Goal: Book appointment/travel/reservation

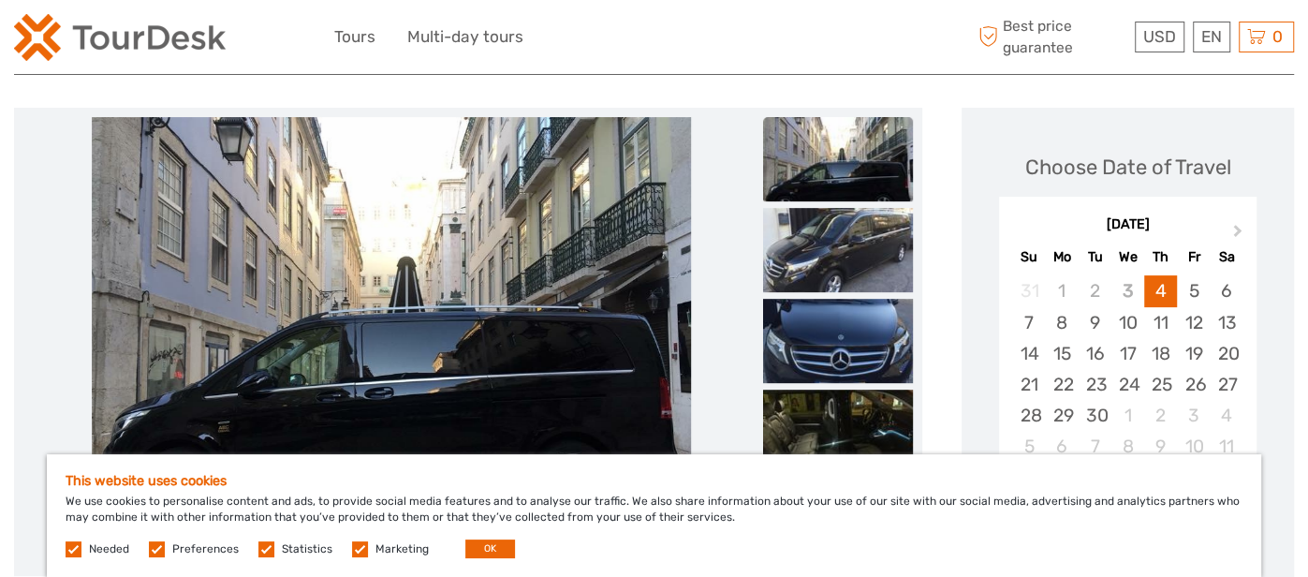
scroll to position [204, 0]
click at [103, 550] on label "Needed" at bounding box center [109, 549] width 40 height 16
click at [155, 551] on label at bounding box center [157, 549] width 16 height 16
click at [0, 0] on input "checkbox" at bounding box center [0, 0] width 0 height 0
click at [265, 553] on label at bounding box center [266, 549] width 16 height 16
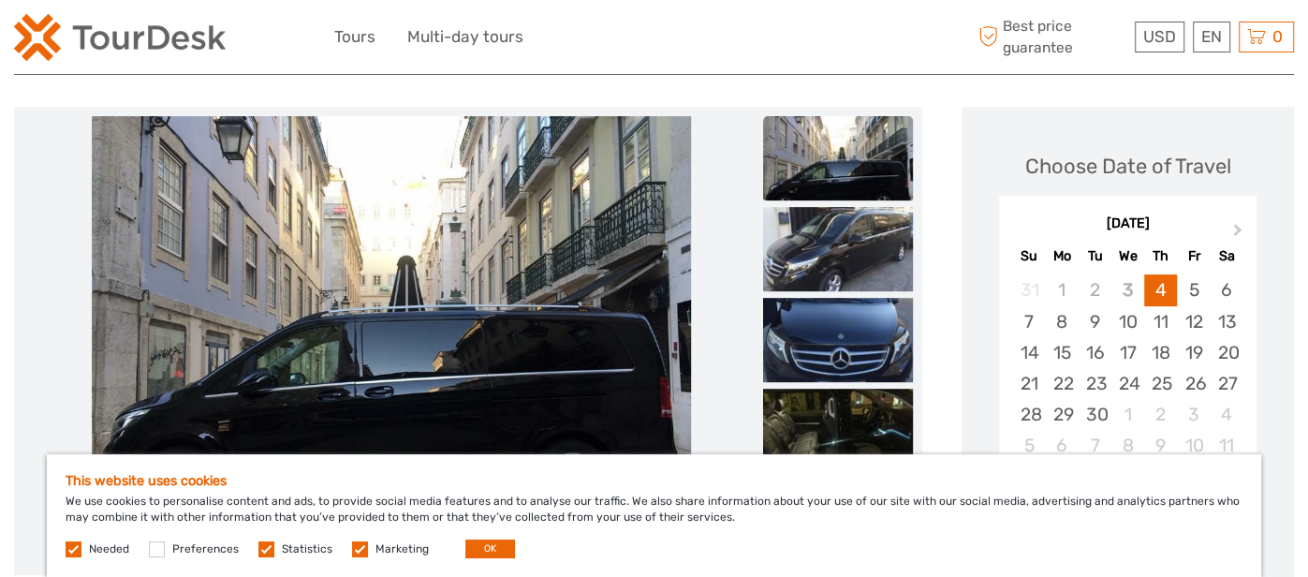
click at [0, 0] on input "checkbox" at bounding box center [0, 0] width 0 height 0
click at [357, 551] on label at bounding box center [360, 549] width 16 height 16
click at [0, 0] on input "checkbox" at bounding box center [0, 0] width 0 height 0
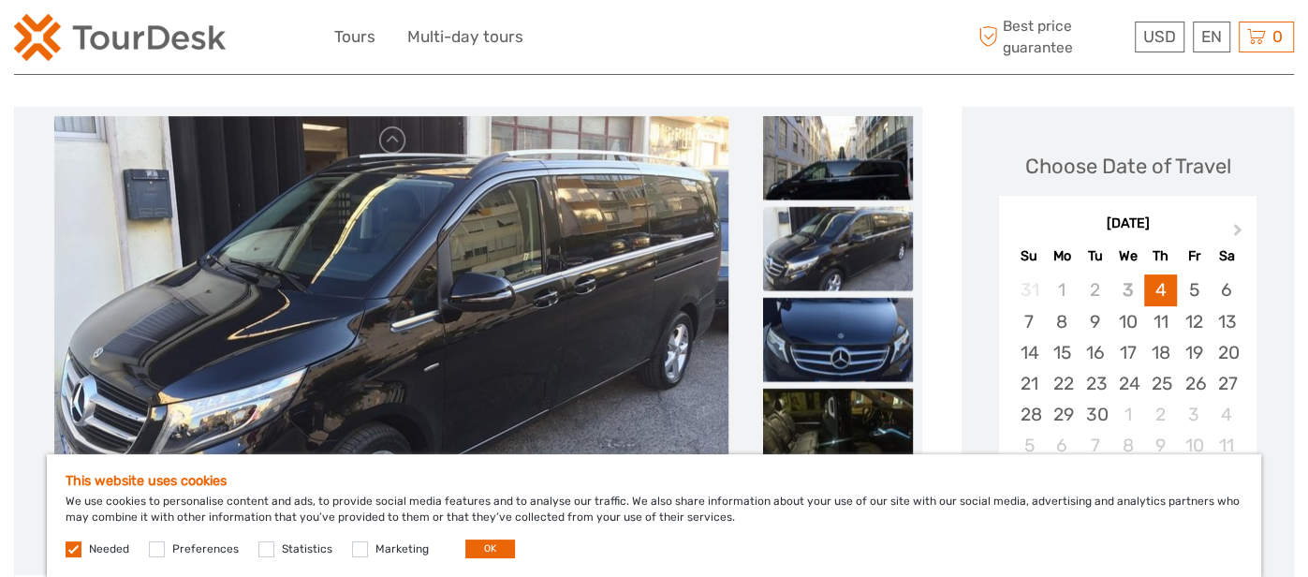
click at [77, 550] on label at bounding box center [74, 549] width 16 height 16
click at [71, 551] on label at bounding box center [74, 549] width 16 height 16
click at [480, 546] on button "OK" at bounding box center [490, 548] width 50 height 19
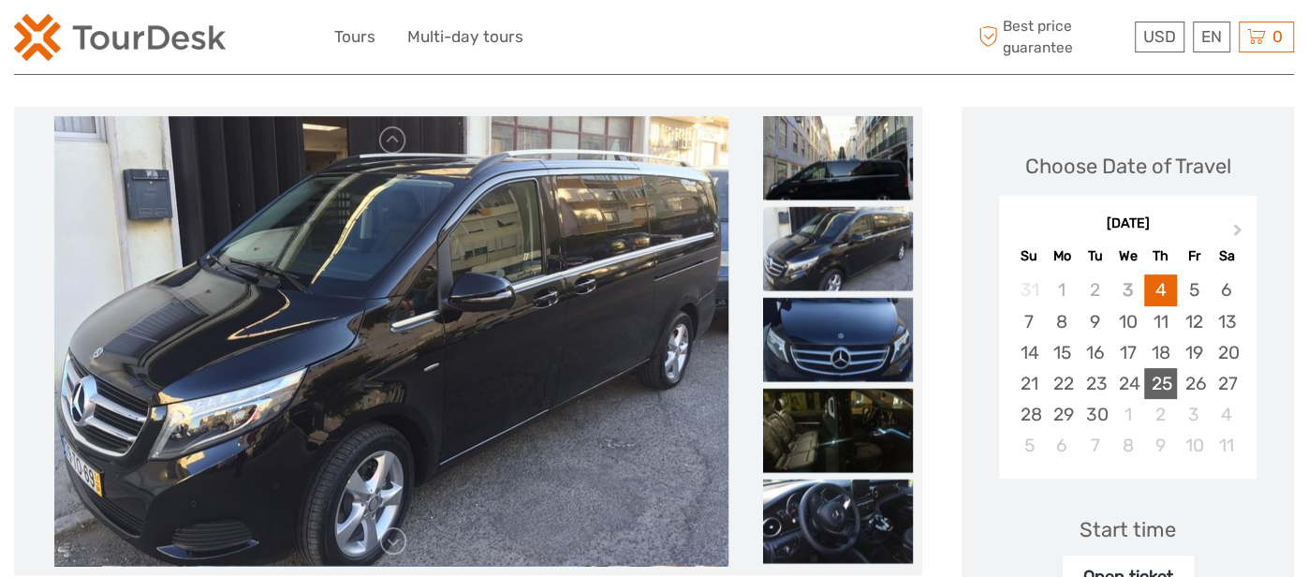
click at [1160, 389] on div "25" at bounding box center [1160, 383] width 33 height 31
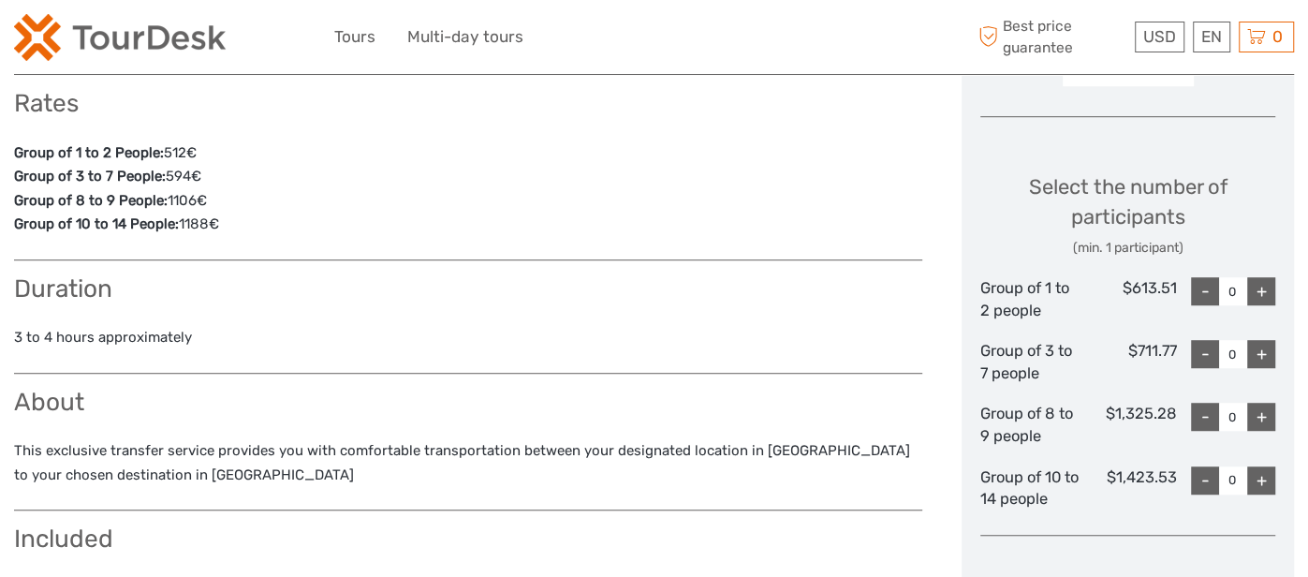
scroll to position [726, 0]
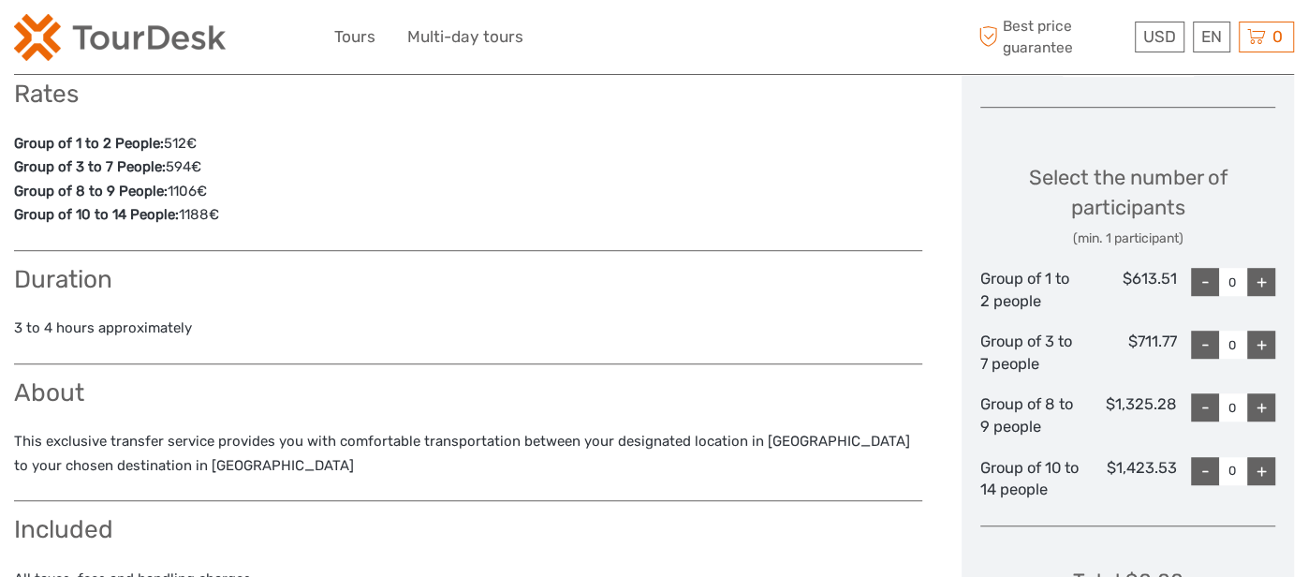
click at [1267, 339] on div "+" at bounding box center [1261, 345] width 28 height 28
type input "4"
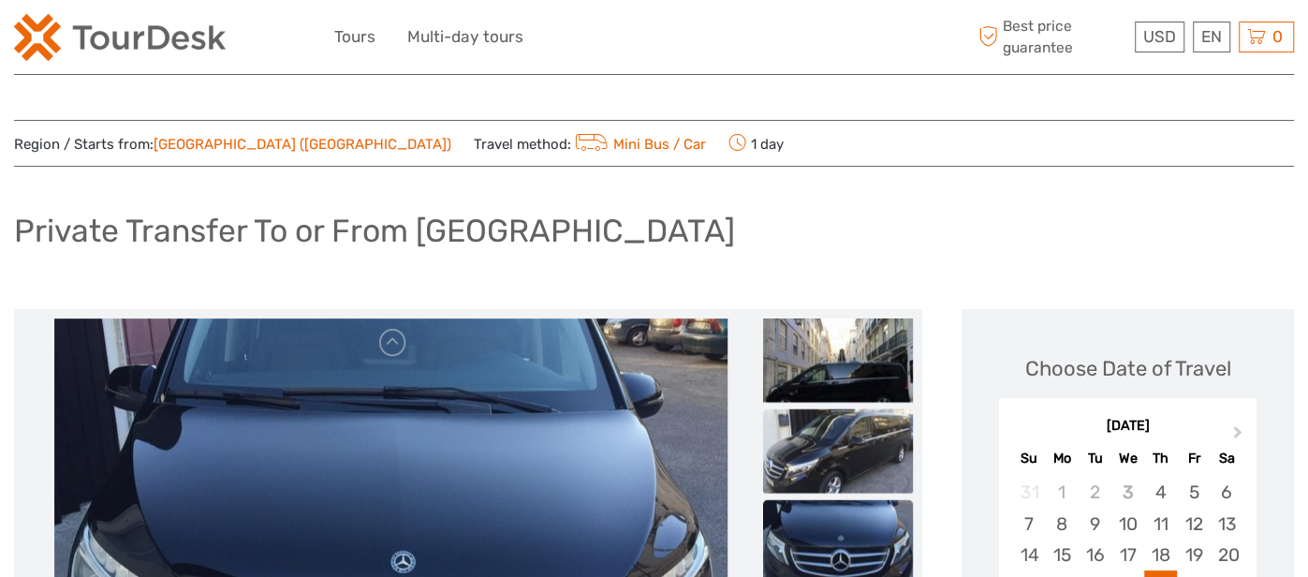
scroll to position [0, 0]
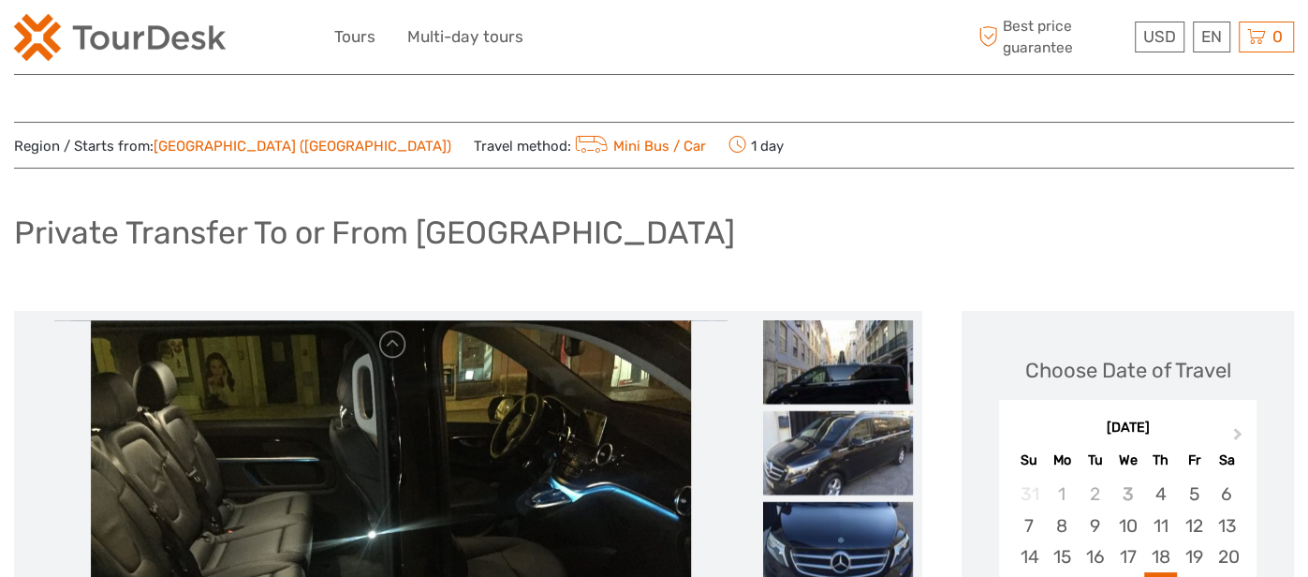
click at [180, 146] on link "Lisboa (Lisbon)" at bounding box center [303, 146] width 298 height 17
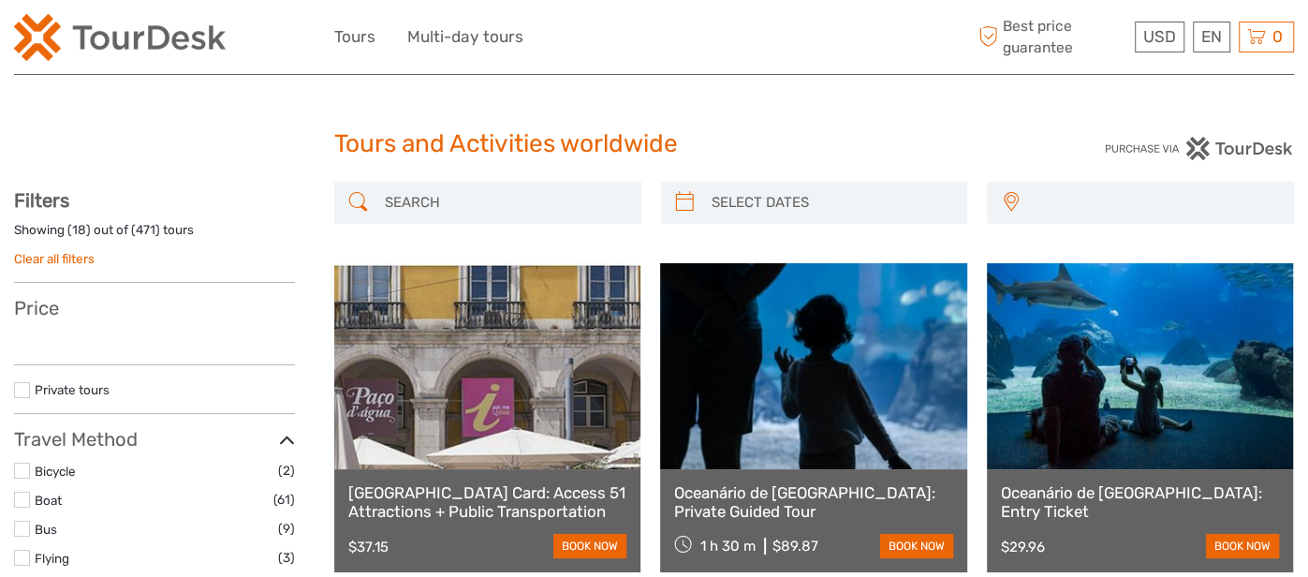
select select
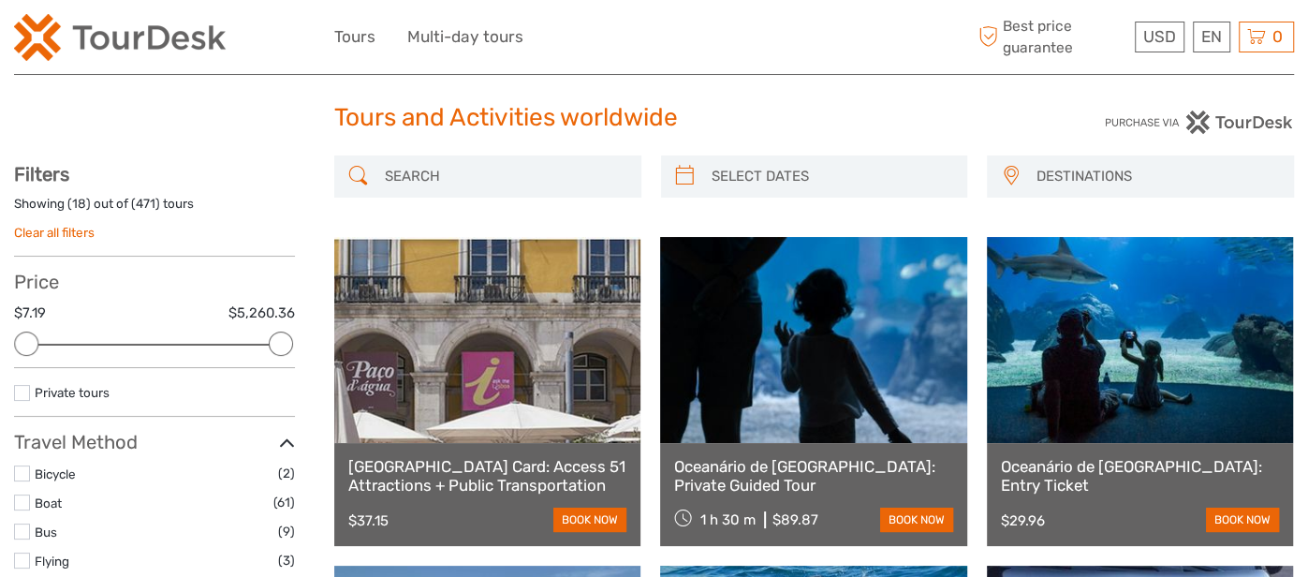
scroll to position [29, 0]
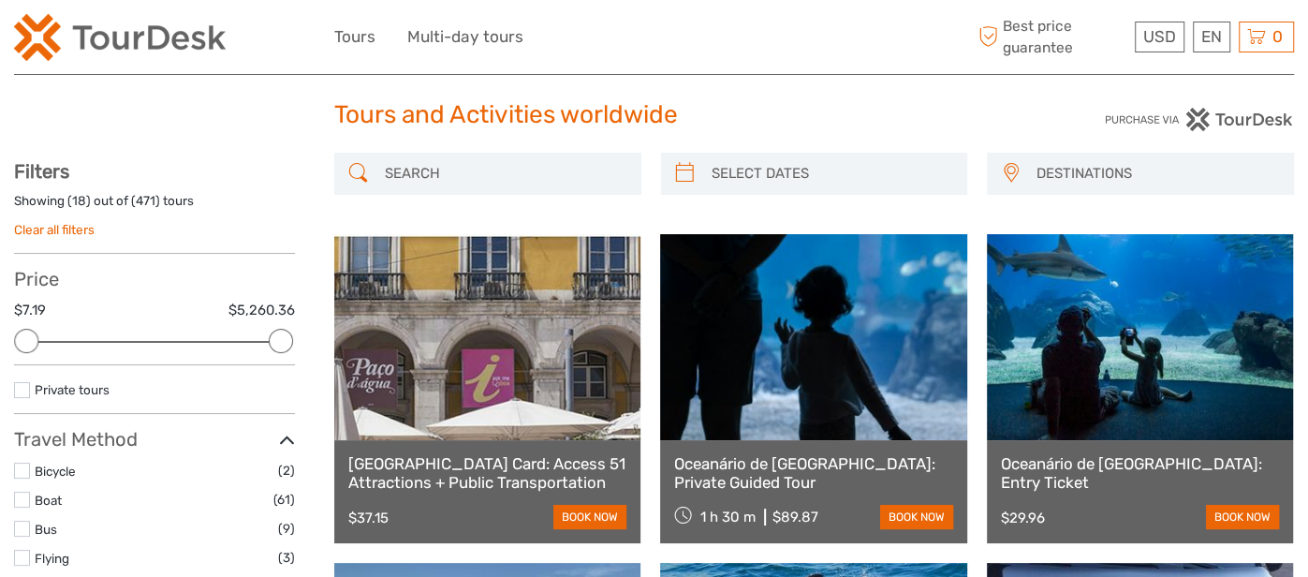
click at [431, 169] on input "search" at bounding box center [504, 173] width 255 height 33
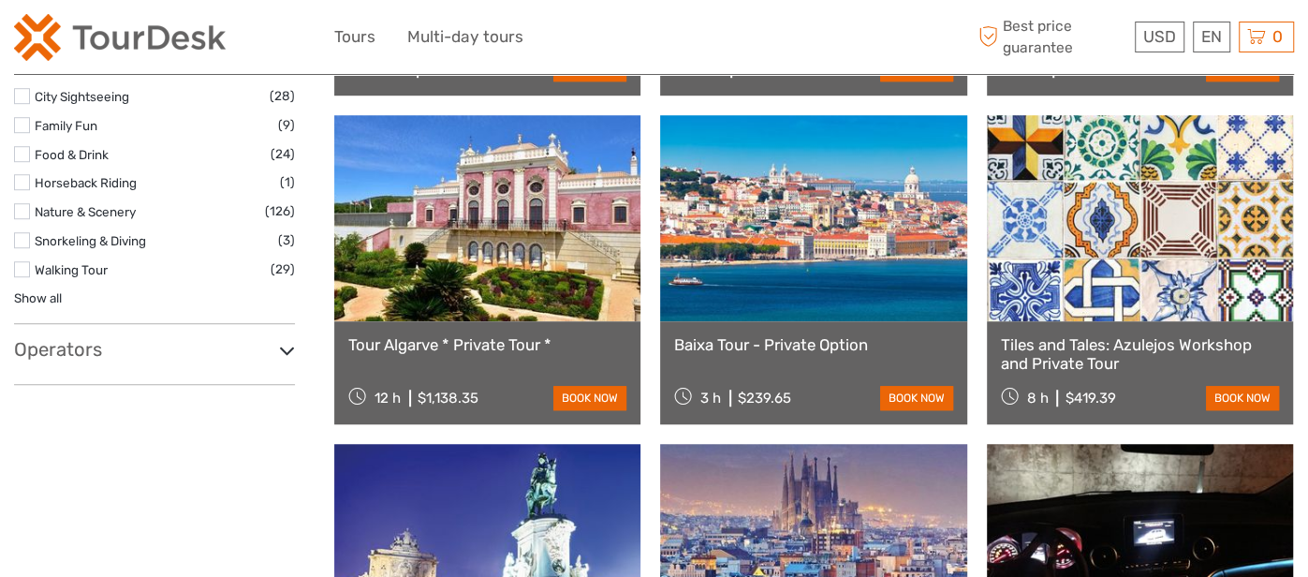
scroll to position [1060, 0]
